Goal: Information Seeking & Learning: Learn about a topic

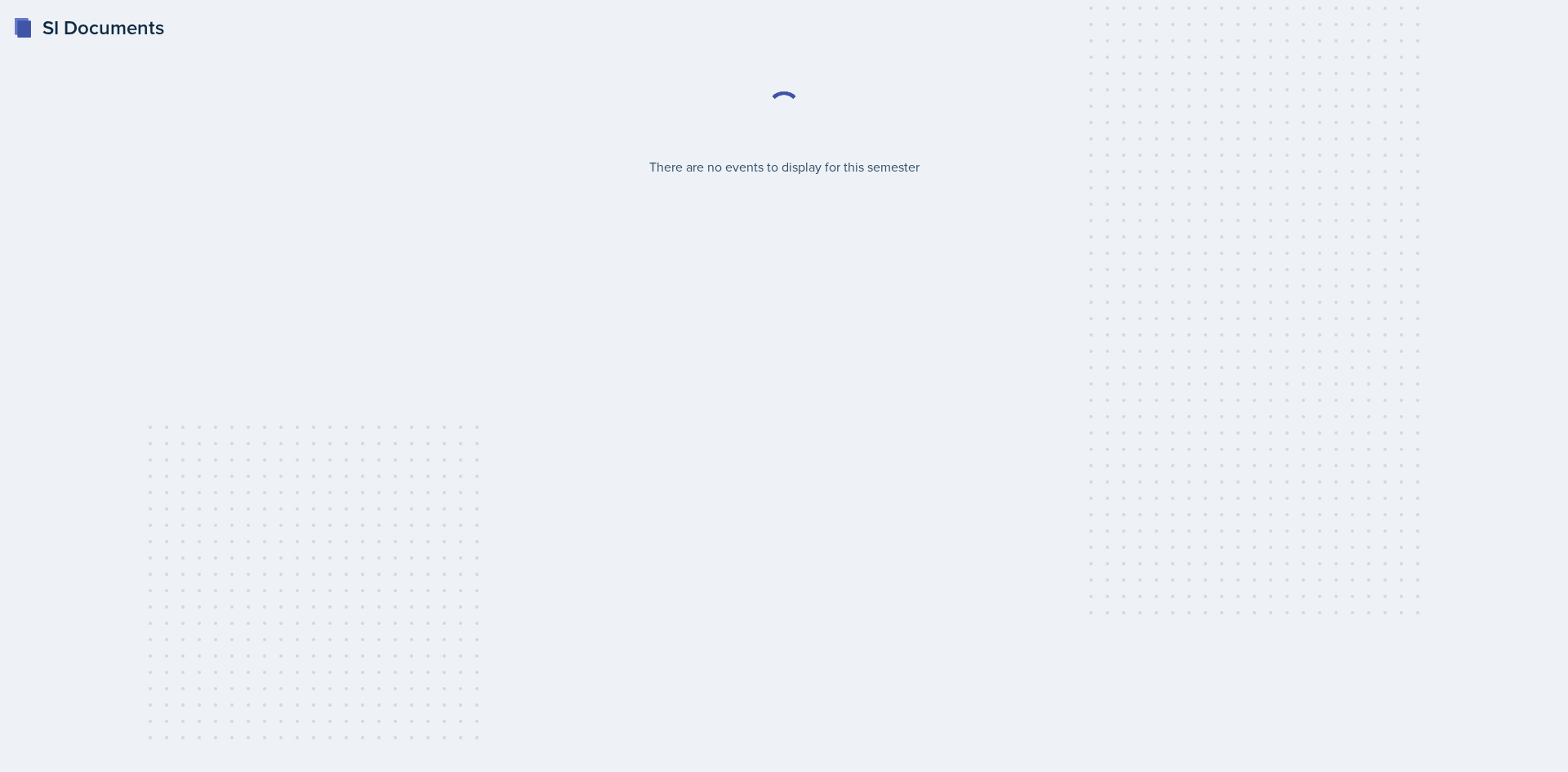
select select "2bed604d-1099-4043-b1bc-2365e8740244"
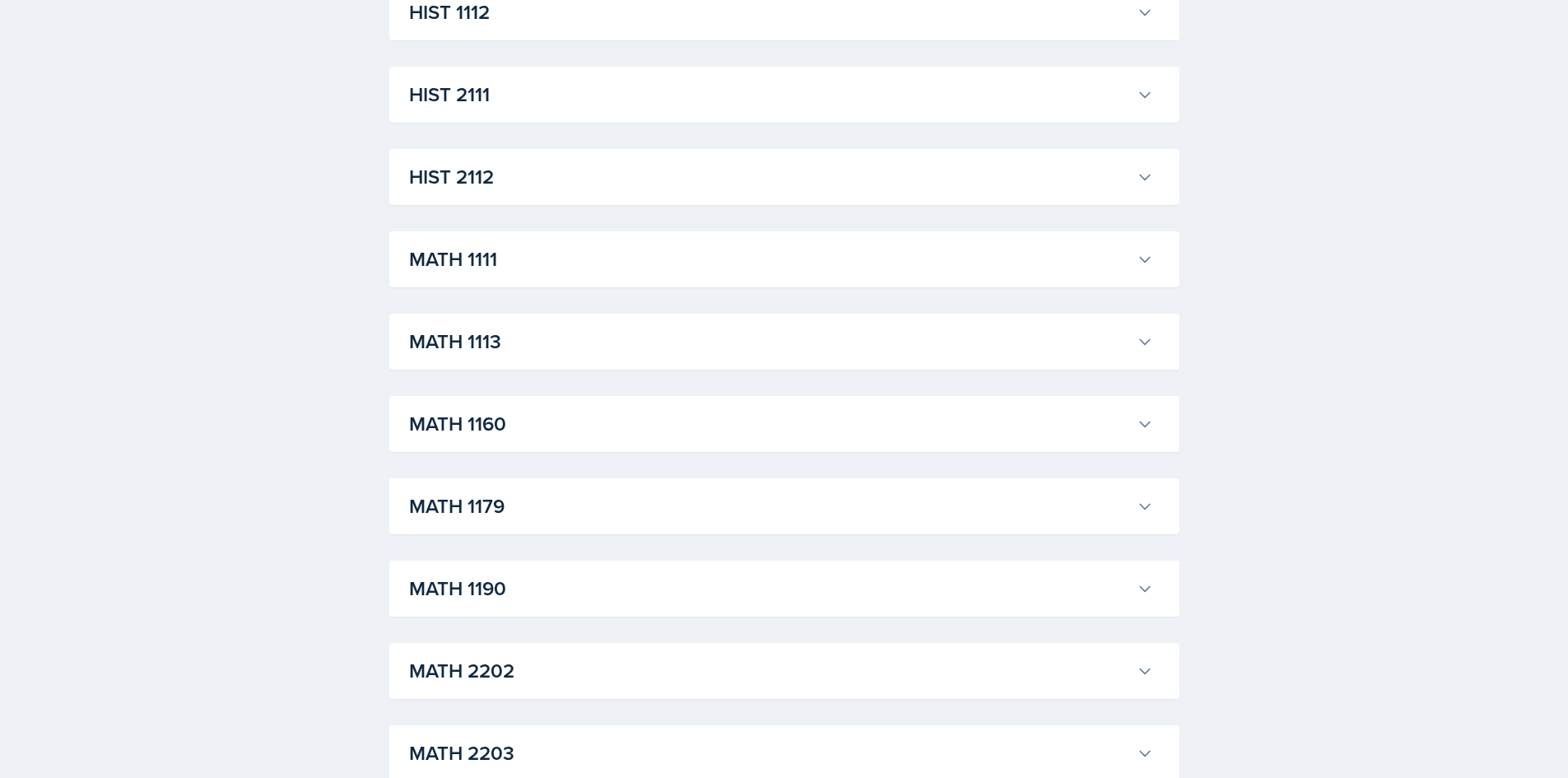
scroll to position [1482, 0]
click at [866, 103] on h3 "MATH 1111" at bounding box center [769, 94] width 721 height 29
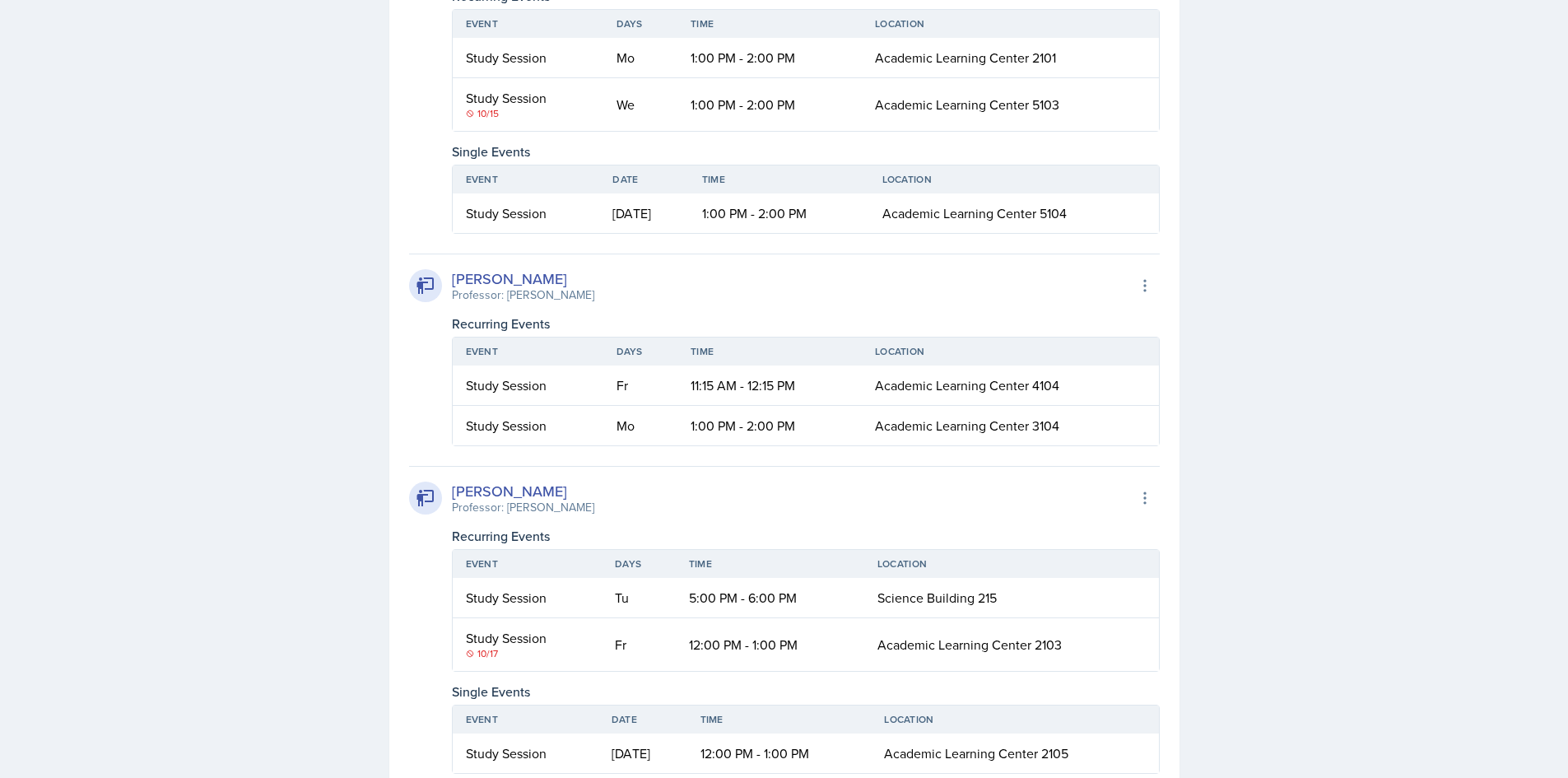
scroll to position [4118, 0]
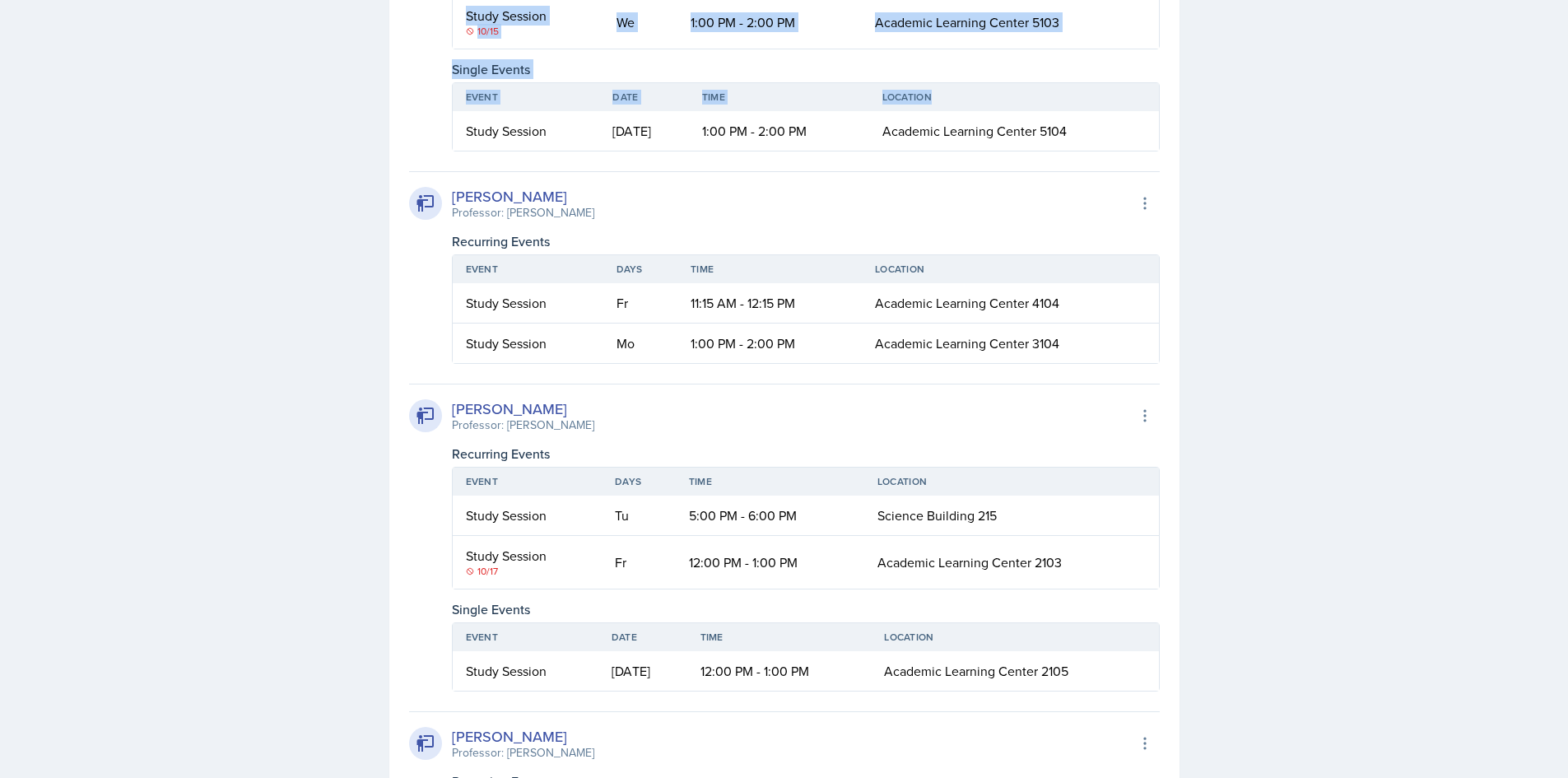
drag, startPoint x: 373, startPoint y: 118, endPoint x: 1214, endPoint y: 354, distance: 873.5
drag, startPoint x: 1098, startPoint y: 302, endPoint x: 447, endPoint y: 250, distance: 653.1
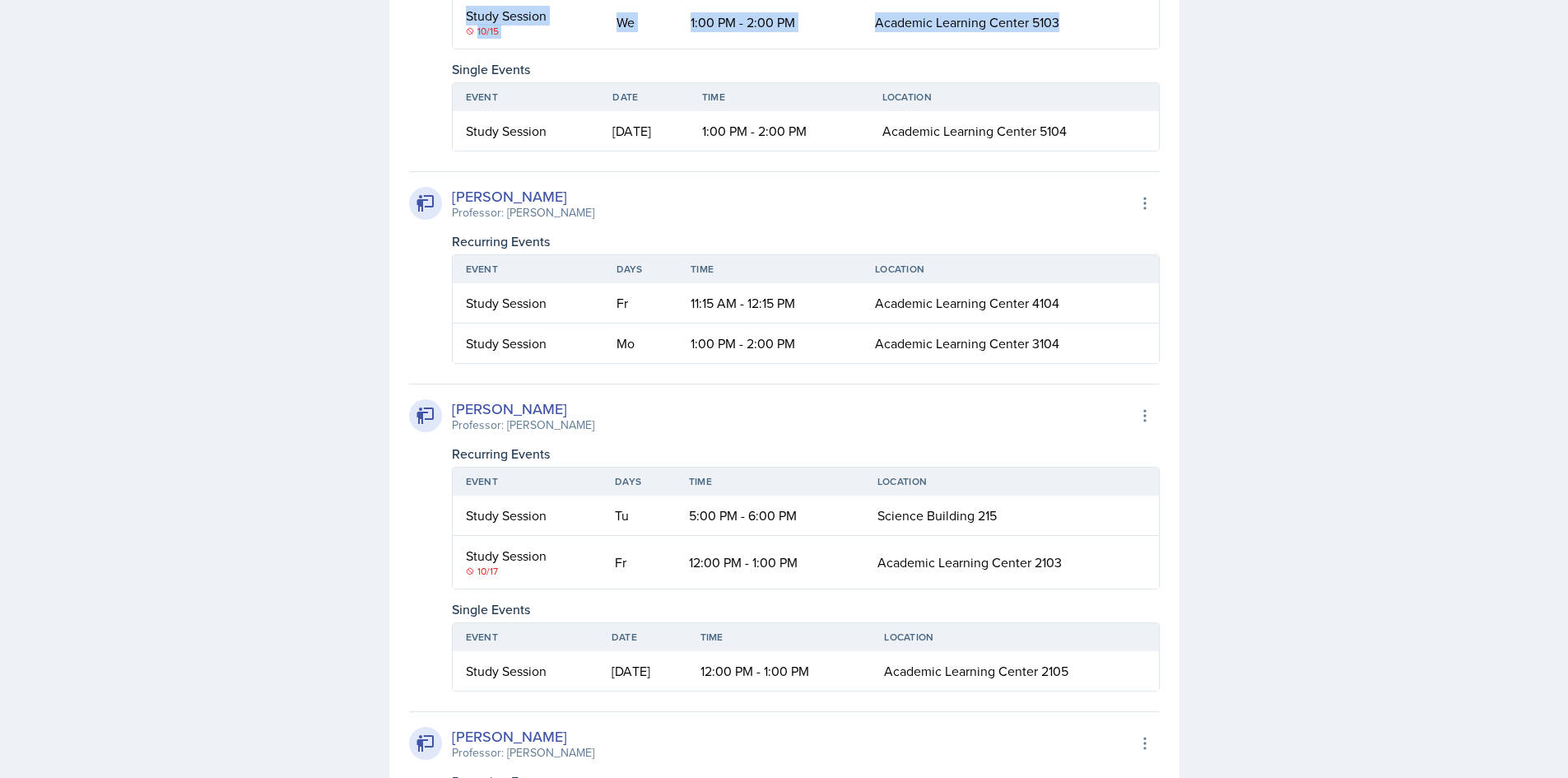
drag, startPoint x: 454, startPoint y: 243, endPoint x: 1151, endPoint y: 312, distance: 700.4
copy table "Study Session Mo 1:00 PM - 2:00 PM Academic Learning Center 2101 Study Session …"
